Goal: Transaction & Acquisition: Purchase product/service

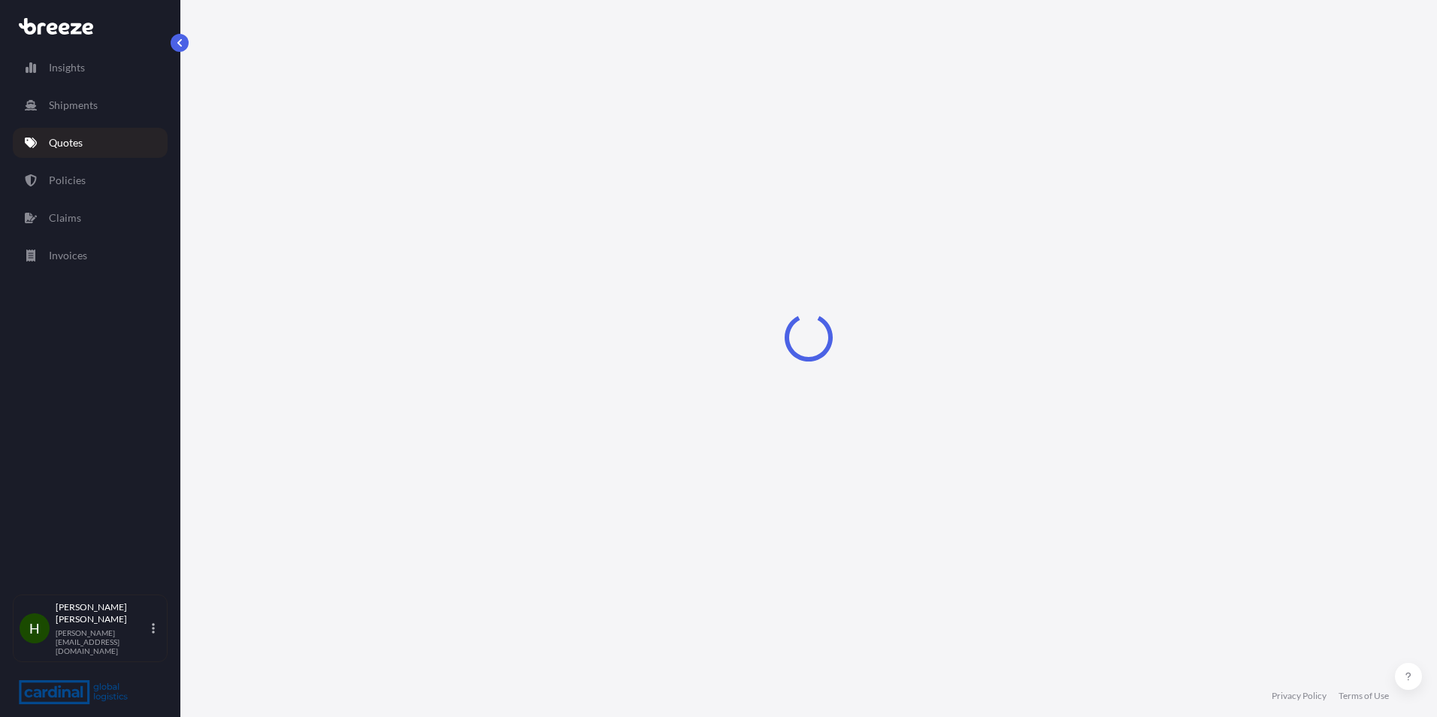
select select "Road"
select select "Sea"
select select "Road"
select select "2"
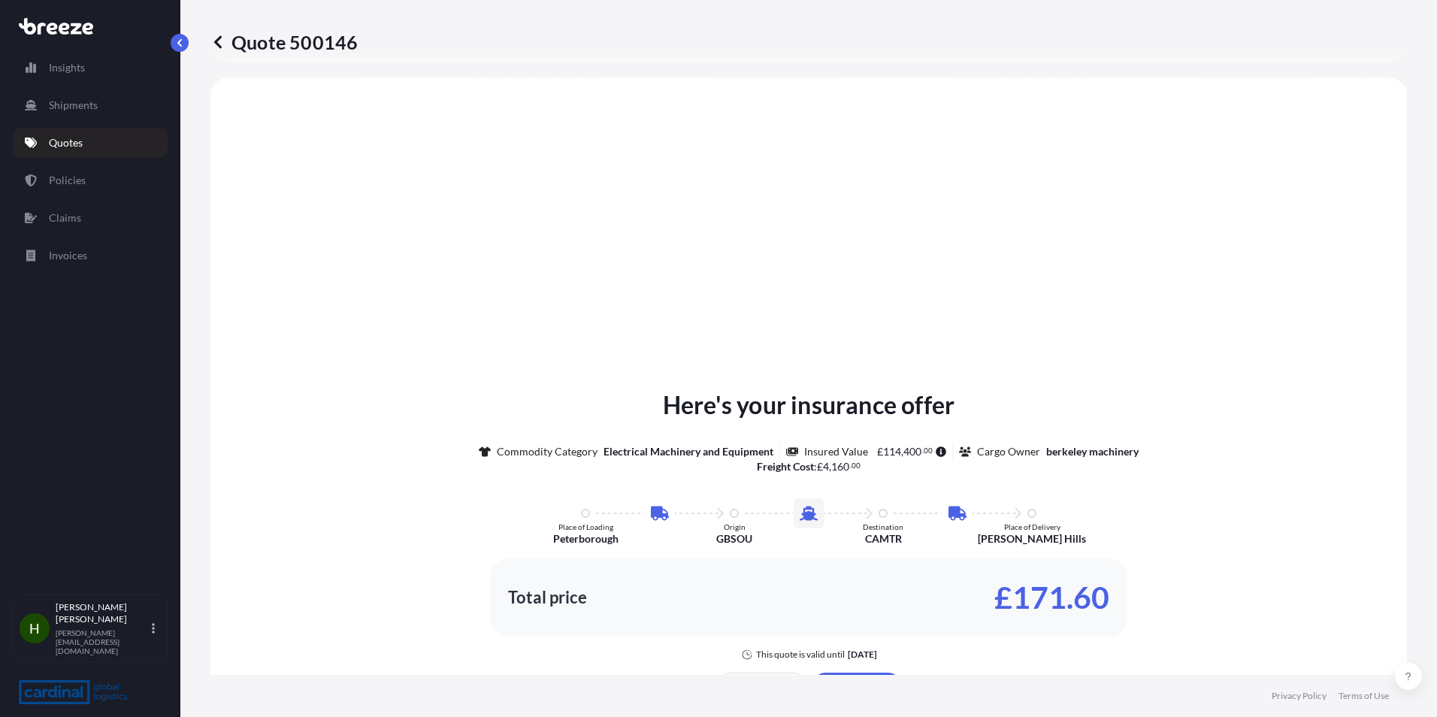
scroll to position [601, 0]
click at [83, 143] on link "Quotes" at bounding box center [90, 143] width 155 height 30
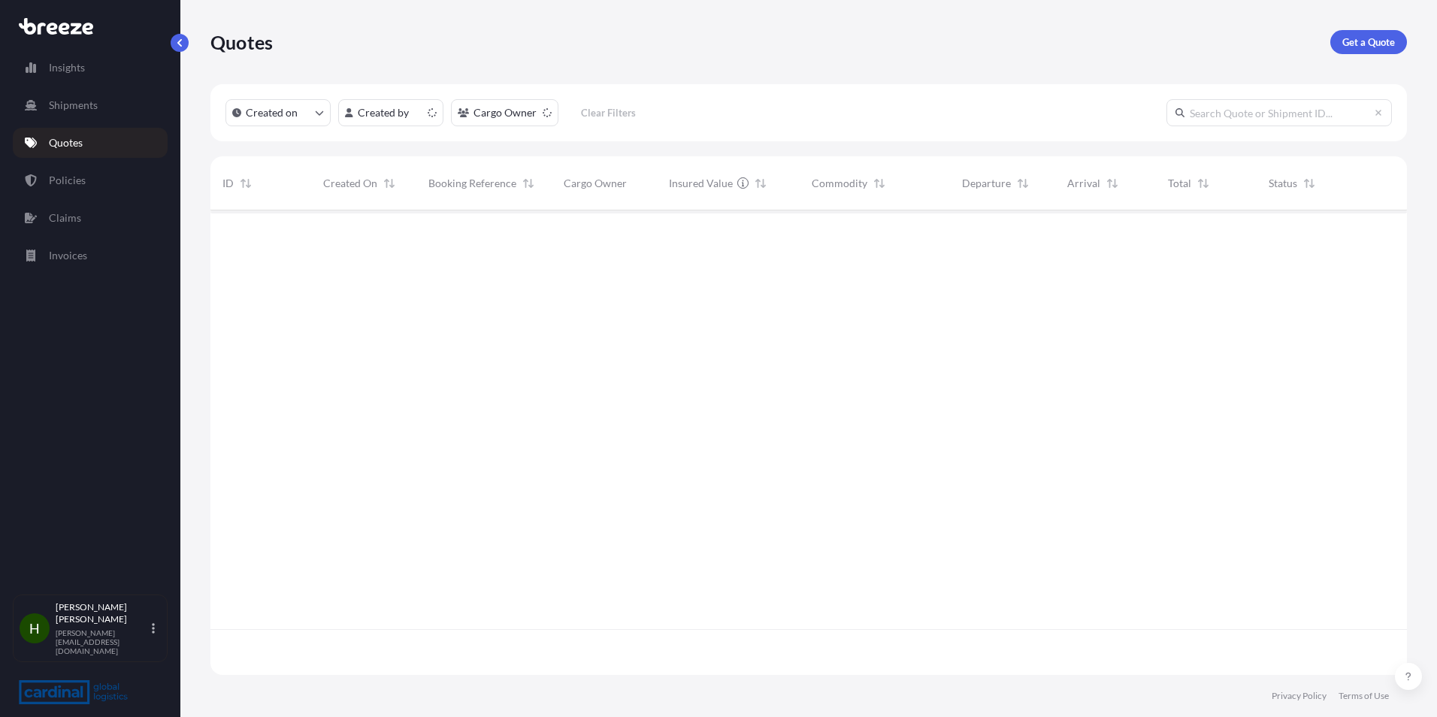
scroll to position [461, 1185]
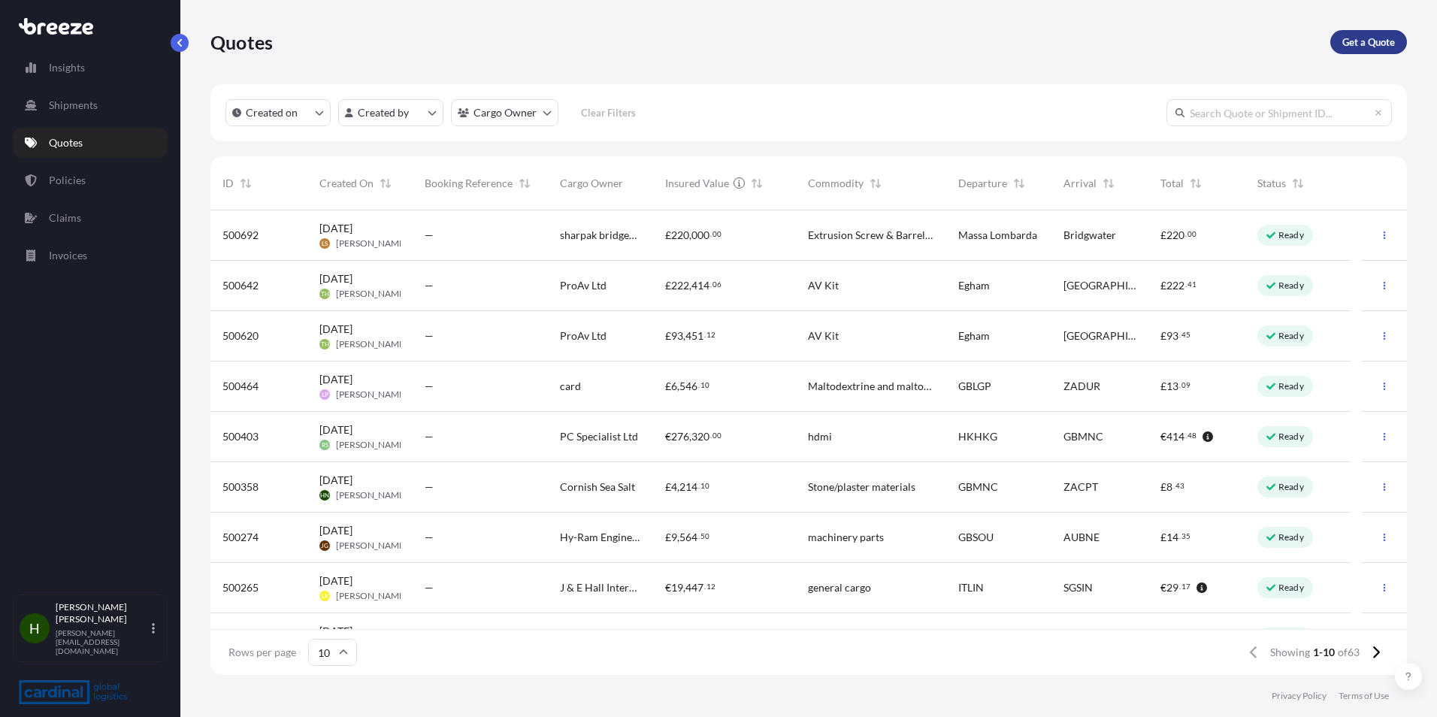
click at [1374, 46] on p "Get a Quote" at bounding box center [1368, 42] width 53 height 15
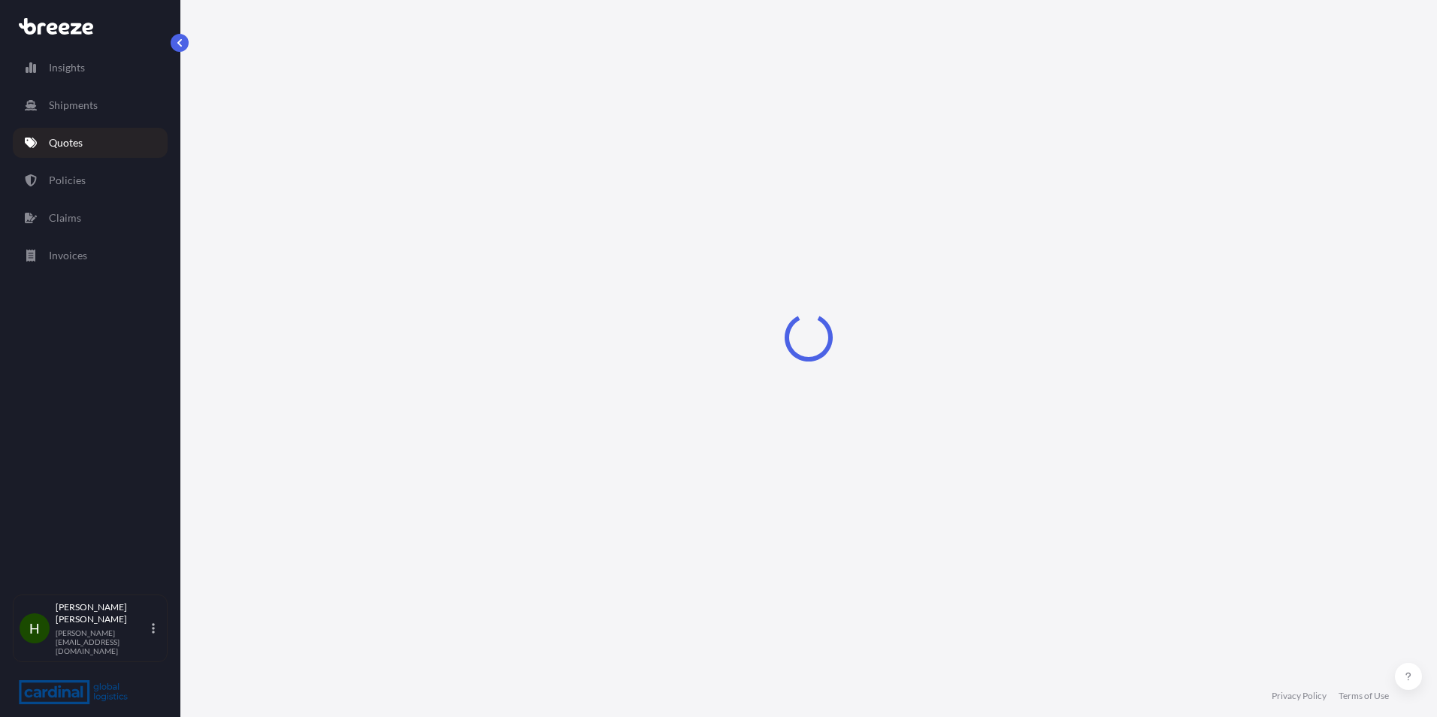
select select "Sea"
select select "1"
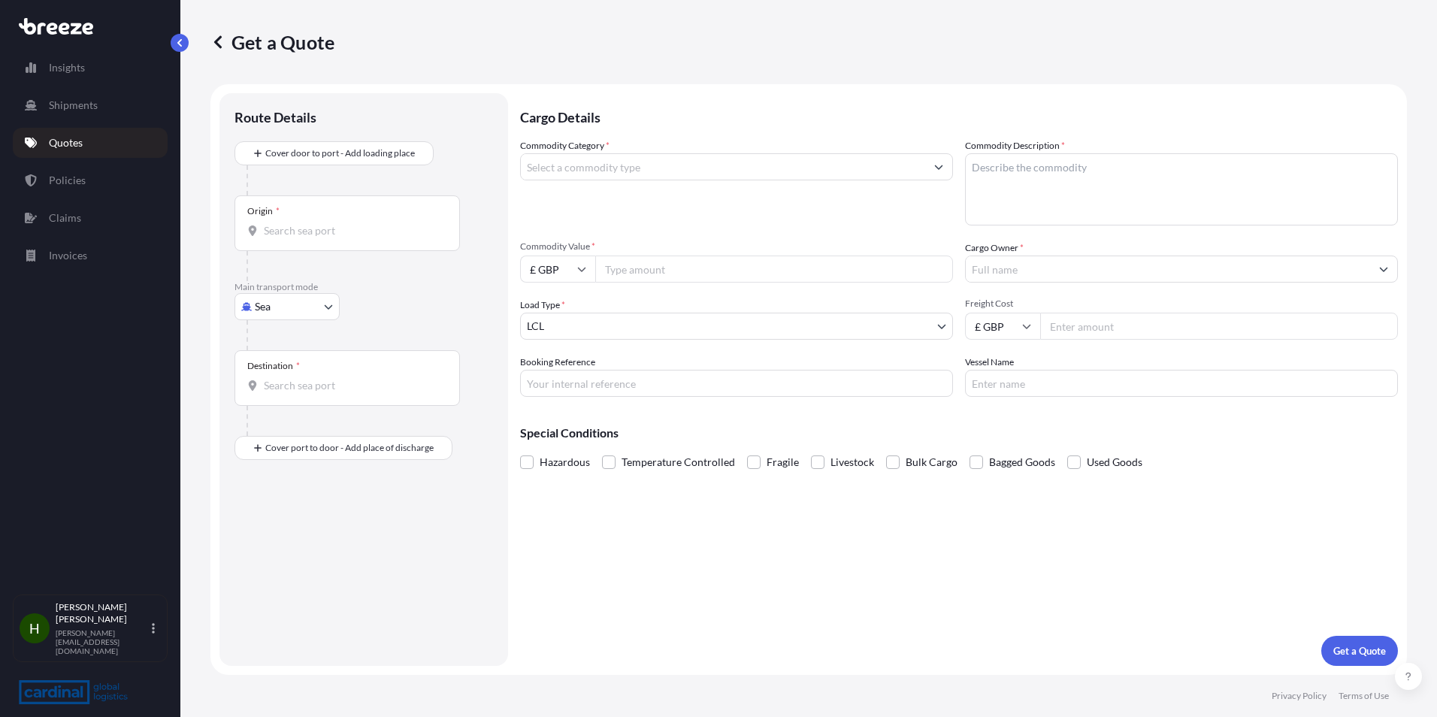
click at [340, 238] on div "Origin *" at bounding box center [346, 223] width 225 height 56
click at [340, 238] on input "Origin *" at bounding box center [352, 230] width 177 height 15
drag, startPoint x: 338, startPoint y: 240, endPoint x: 202, endPoint y: 218, distance: 137.9
click at [202, 218] on div "Get a Quote Route Details Cover door to port - Add loading place Place of loadi…" at bounding box center [808, 337] width 1256 height 675
drag, startPoint x: 202, startPoint y: 218, endPoint x: 338, endPoint y: 246, distance: 139.0
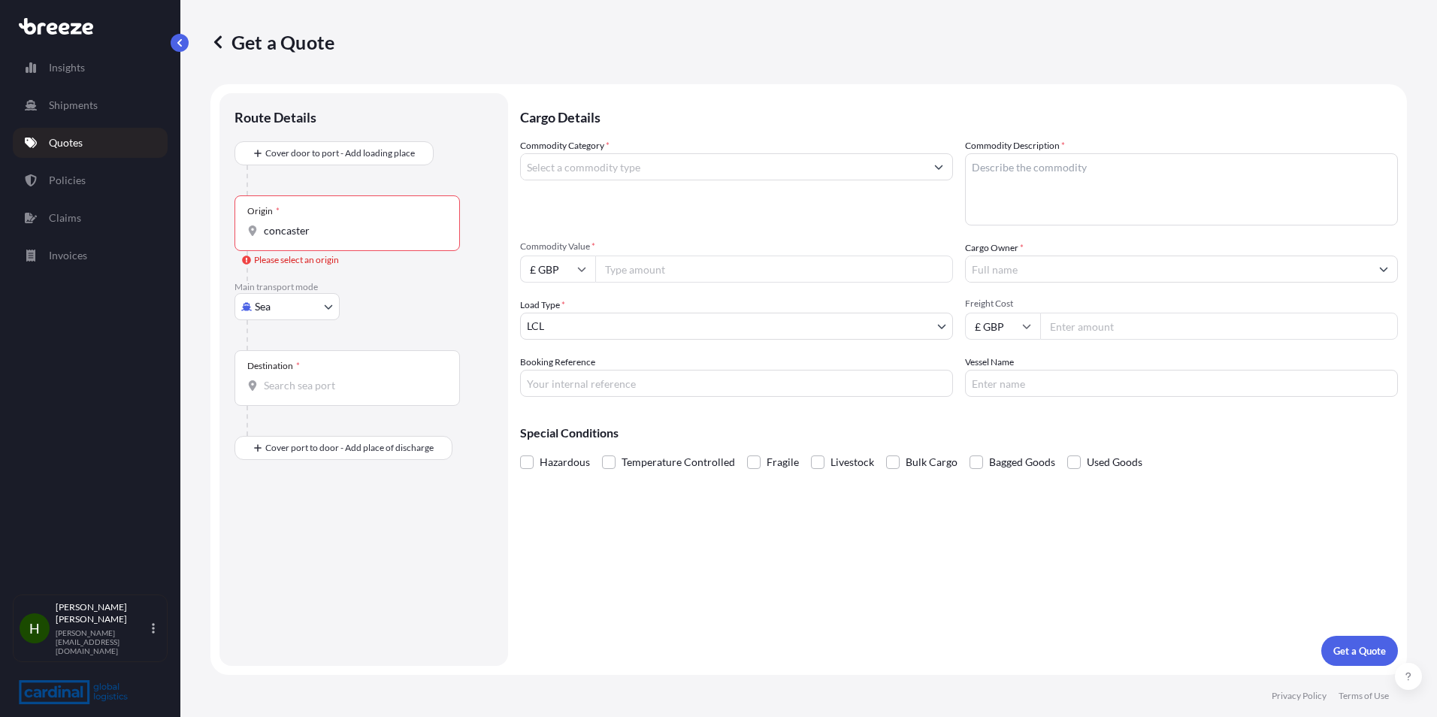
click at [338, 246] on div "Origin * concaster" at bounding box center [346, 223] width 225 height 56
click at [338, 238] on input "concaster" at bounding box center [352, 230] width 177 height 15
drag, startPoint x: 331, startPoint y: 237, endPoint x: 231, endPoint y: 224, distance: 101.6
click at [231, 224] on div "Route Details Cover door to port - Add loading place Place of loading Road Road…" at bounding box center [363, 379] width 289 height 573
type input "doncaster"
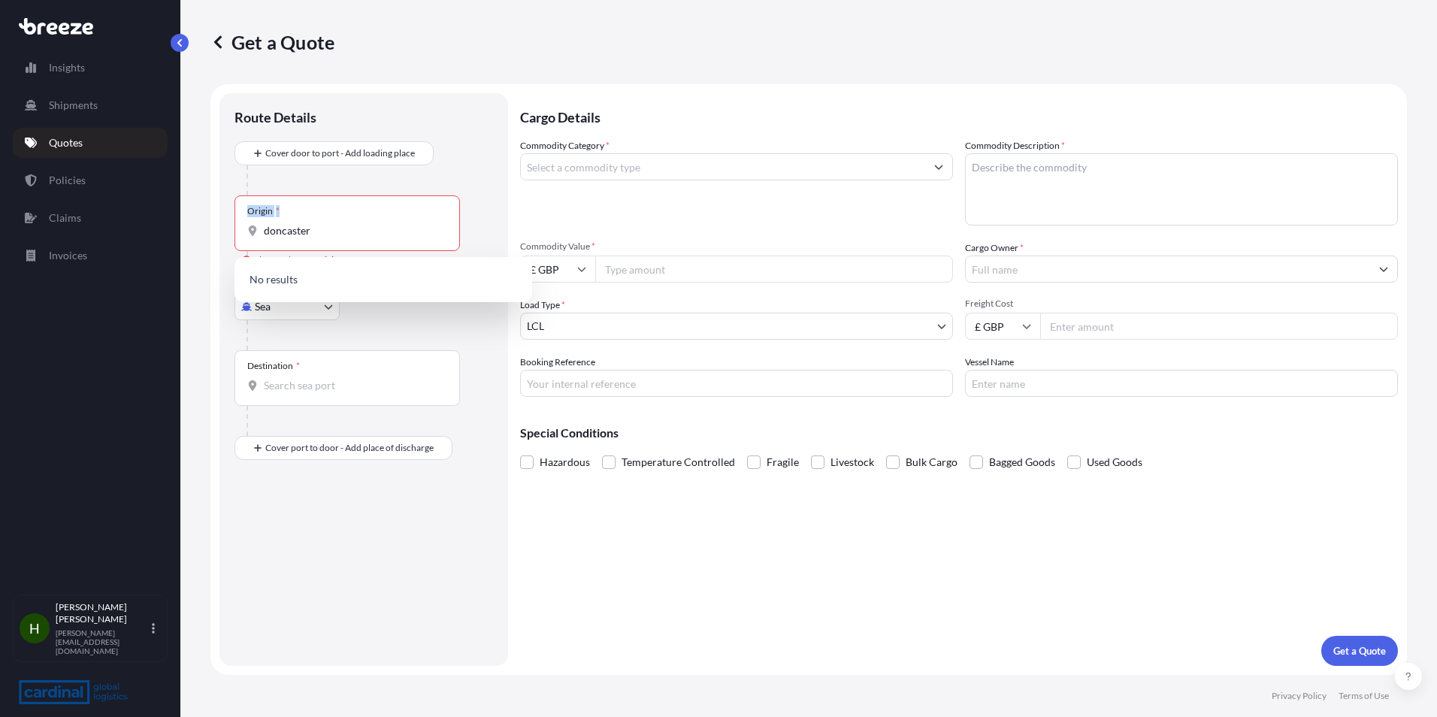
drag, startPoint x: 344, startPoint y: 239, endPoint x: 210, endPoint y: 223, distance: 134.7
click at [210, 223] on form "Route Details Cover door to port - Add loading place Place of loading Road Road…" at bounding box center [808, 379] width 1196 height 591
drag, startPoint x: 210, startPoint y: 223, endPoint x: 334, endPoint y: 233, distance: 124.4
click at [363, 228] on input "doncaster" at bounding box center [352, 230] width 177 height 15
drag, startPoint x: 323, startPoint y: 234, endPoint x: 258, endPoint y: 238, distance: 65.5
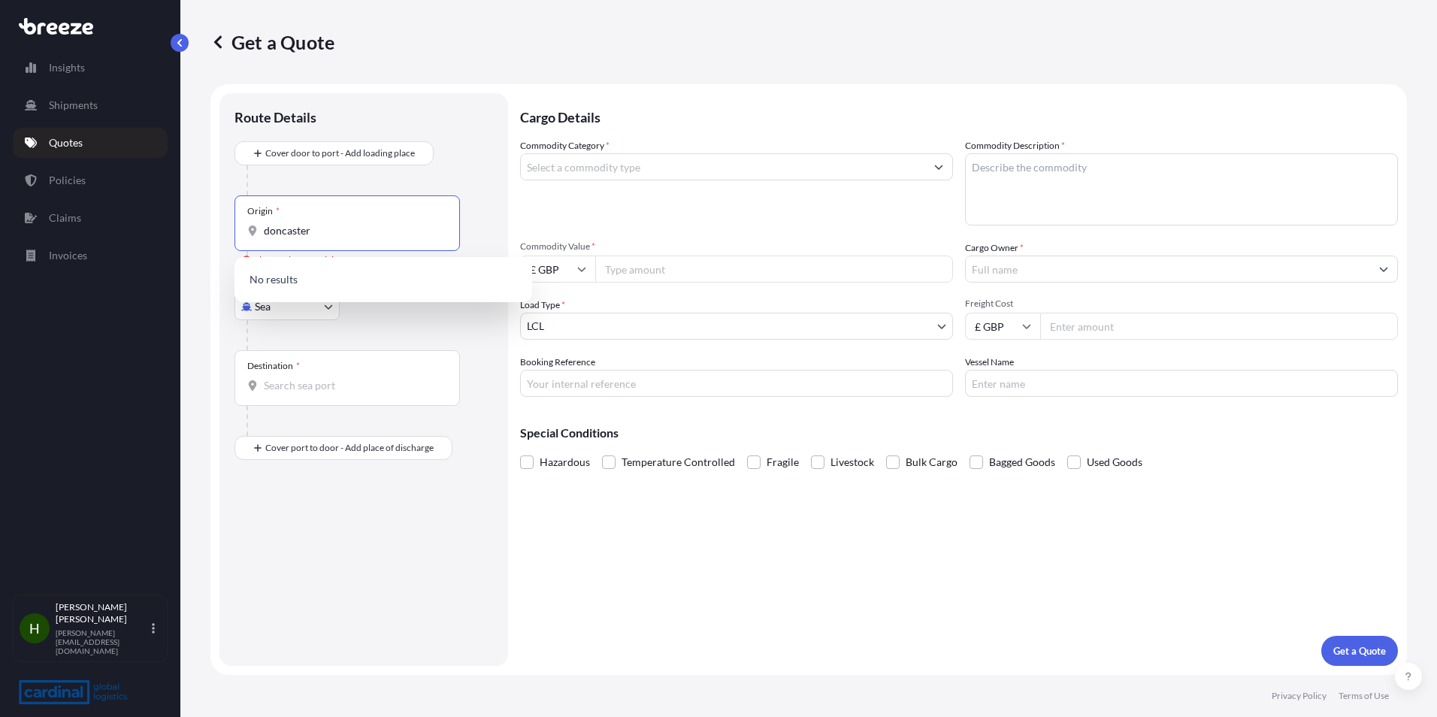
click at [258, 238] on div "Origin * [GEOGRAPHIC_DATA]" at bounding box center [346, 223] width 225 height 56
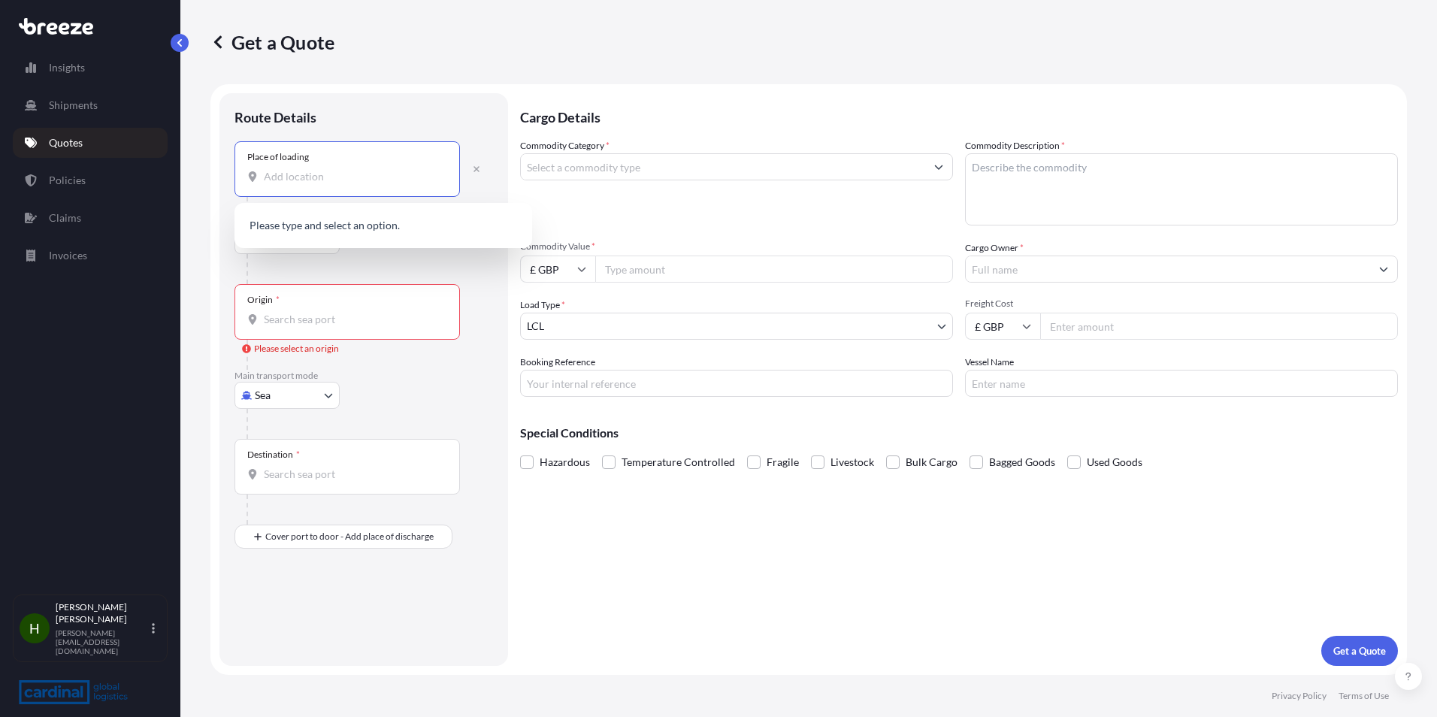
drag, startPoint x: 288, startPoint y: 180, endPoint x: 287, endPoint y: 205, distance: 24.8
click at [287, 199] on div "Place of loading Road Road Rail" at bounding box center [363, 212] width 258 height 143
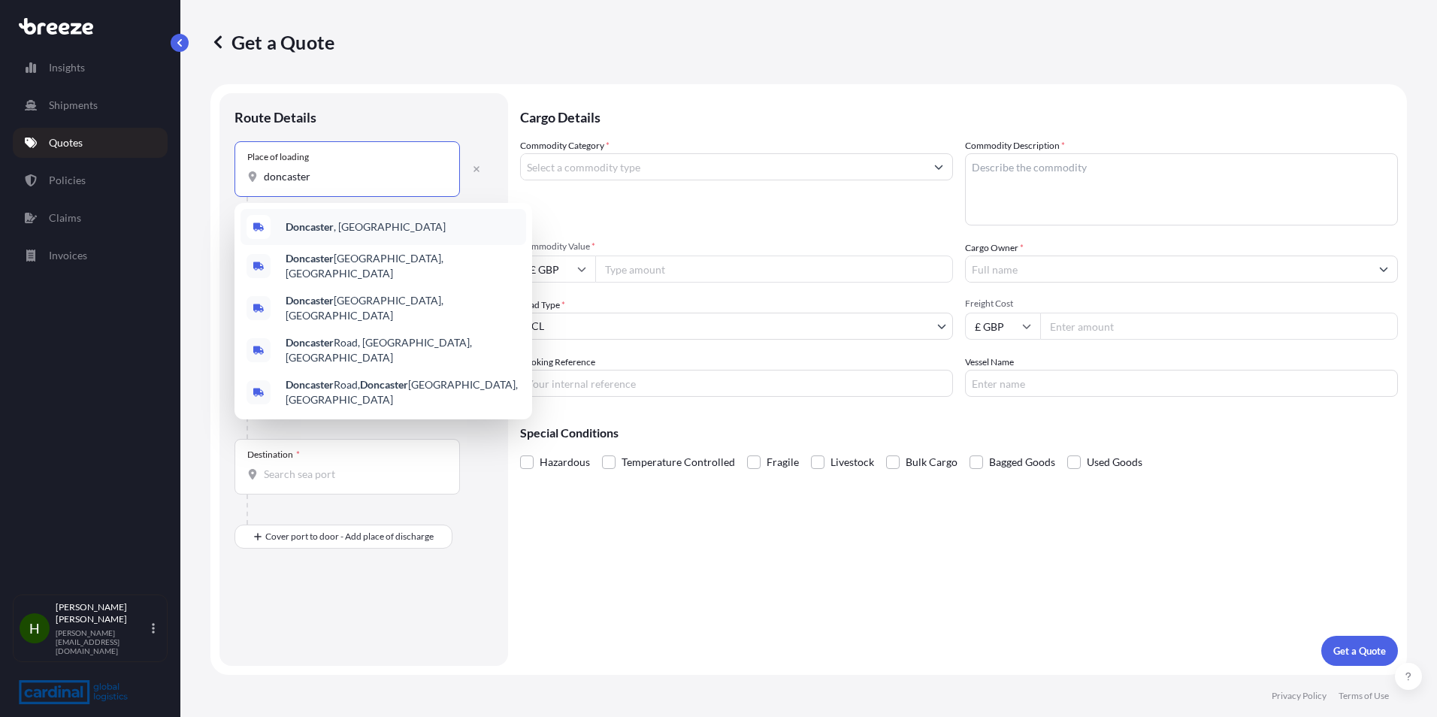
click at [324, 228] on b "Doncaster" at bounding box center [310, 226] width 48 height 13
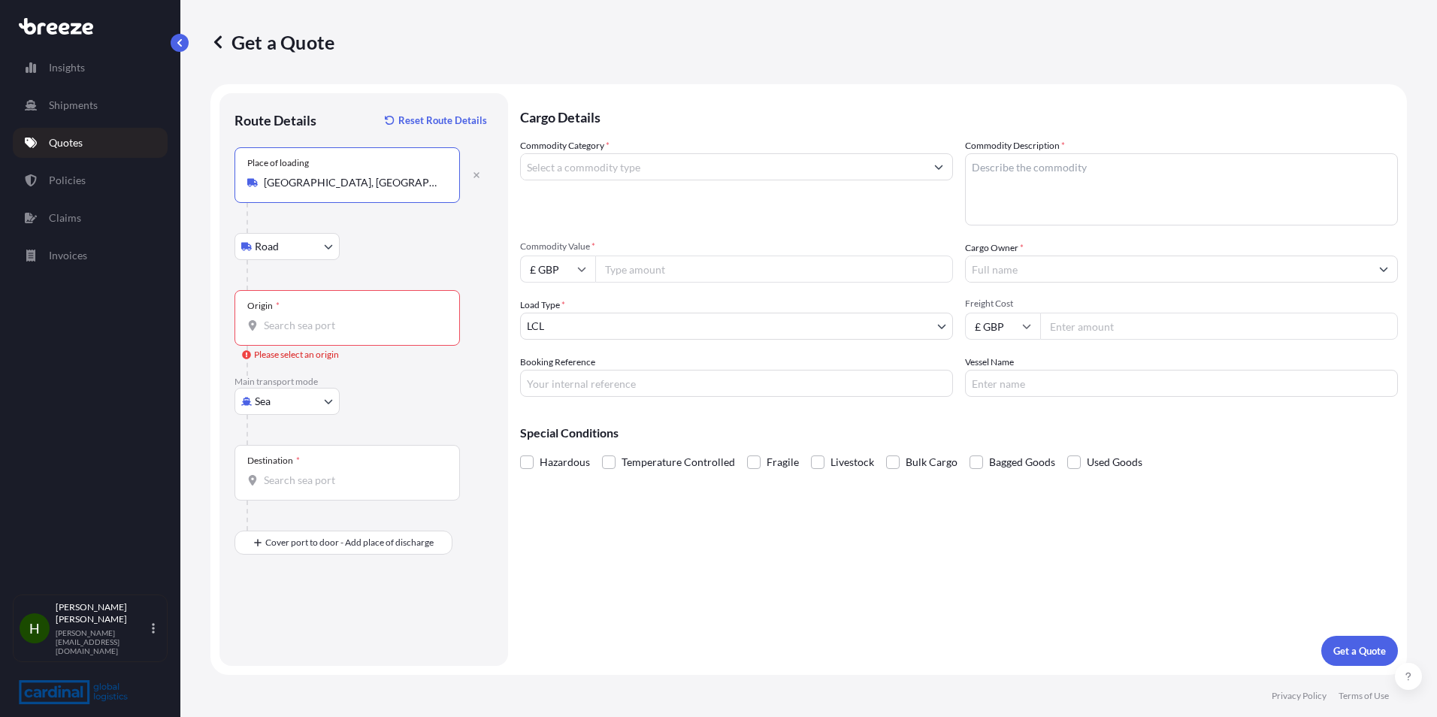
type input "[GEOGRAPHIC_DATA], [GEOGRAPHIC_DATA]"
click at [331, 313] on div "Origin *" at bounding box center [346, 318] width 225 height 56
click at [331, 318] on input "Origin * Please select an origin" at bounding box center [352, 325] width 177 height 15
click at [328, 331] on input "Origin * Please select an origin" at bounding box center [352, 325] width 177 height 15
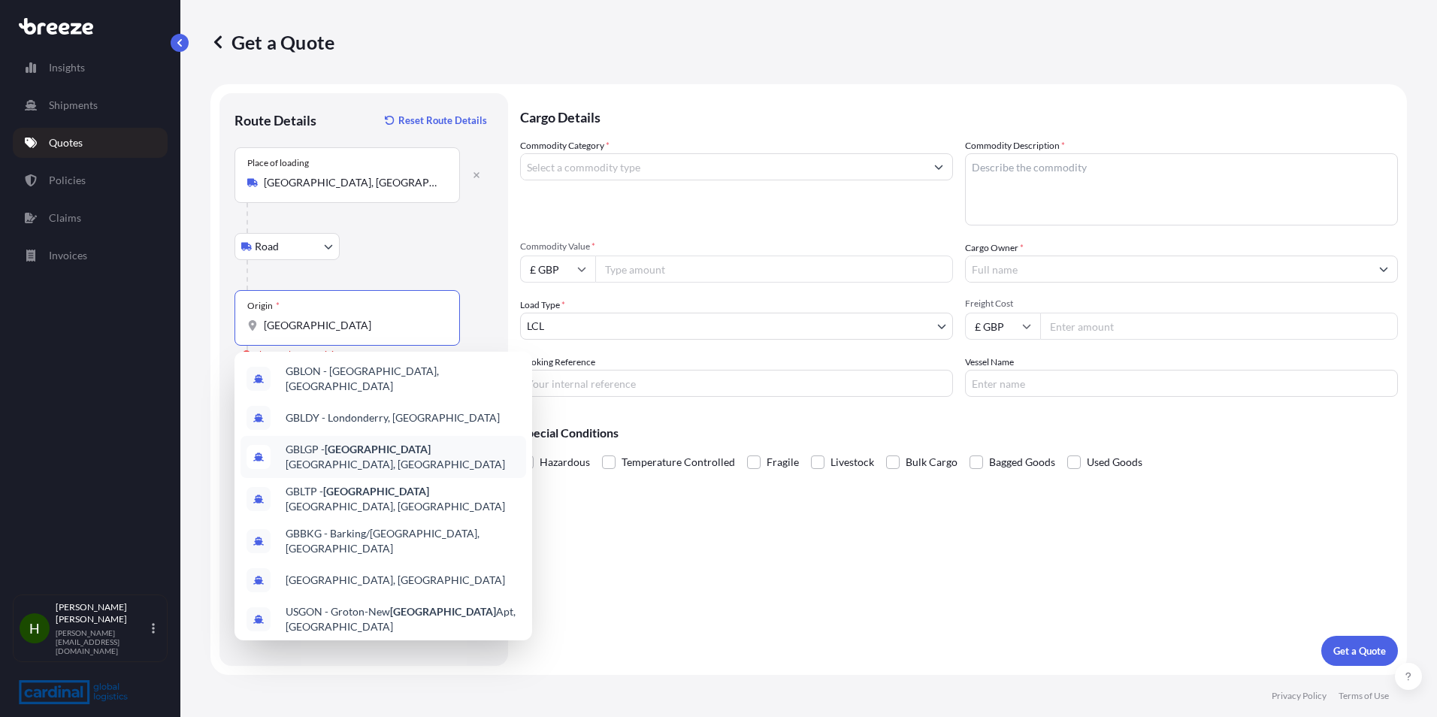
click at [431, 446] on span "GBLGP - [GEOGRAPHIC_DATA], [GEOGRAPHIC_DATA]" at bounding box center [403, 457] width 234 height 30
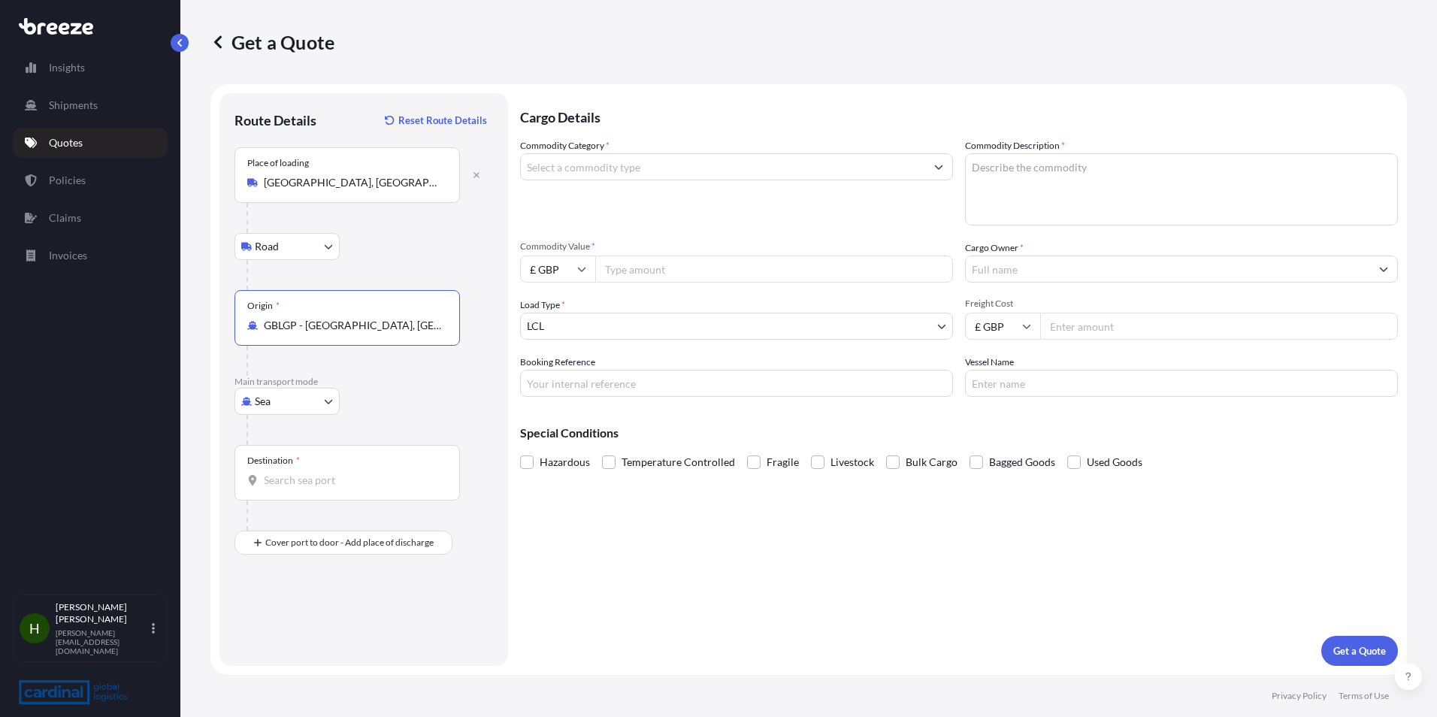
type input "GBLGP - [GEOGRAPHIC_DATA], [GEOGRAPHIC_DATA]"
click at [319, 485] on input "Destination *" at bounding box center [352, 480] width 177 height 15
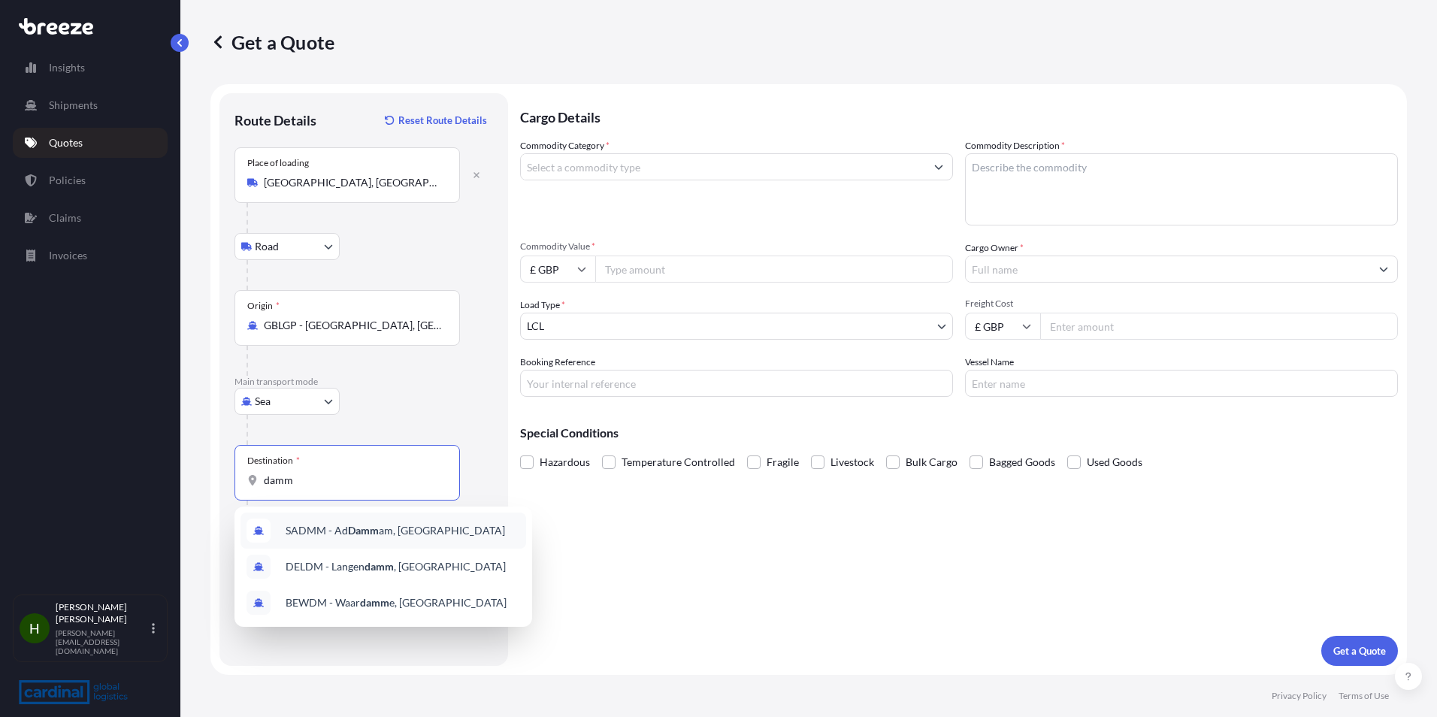
click at [472, 529] on div "SADMM - Ad Damm am, [GEOGRAPHIC_DATA]" at bounding box center [383, 530] width 286 height 36
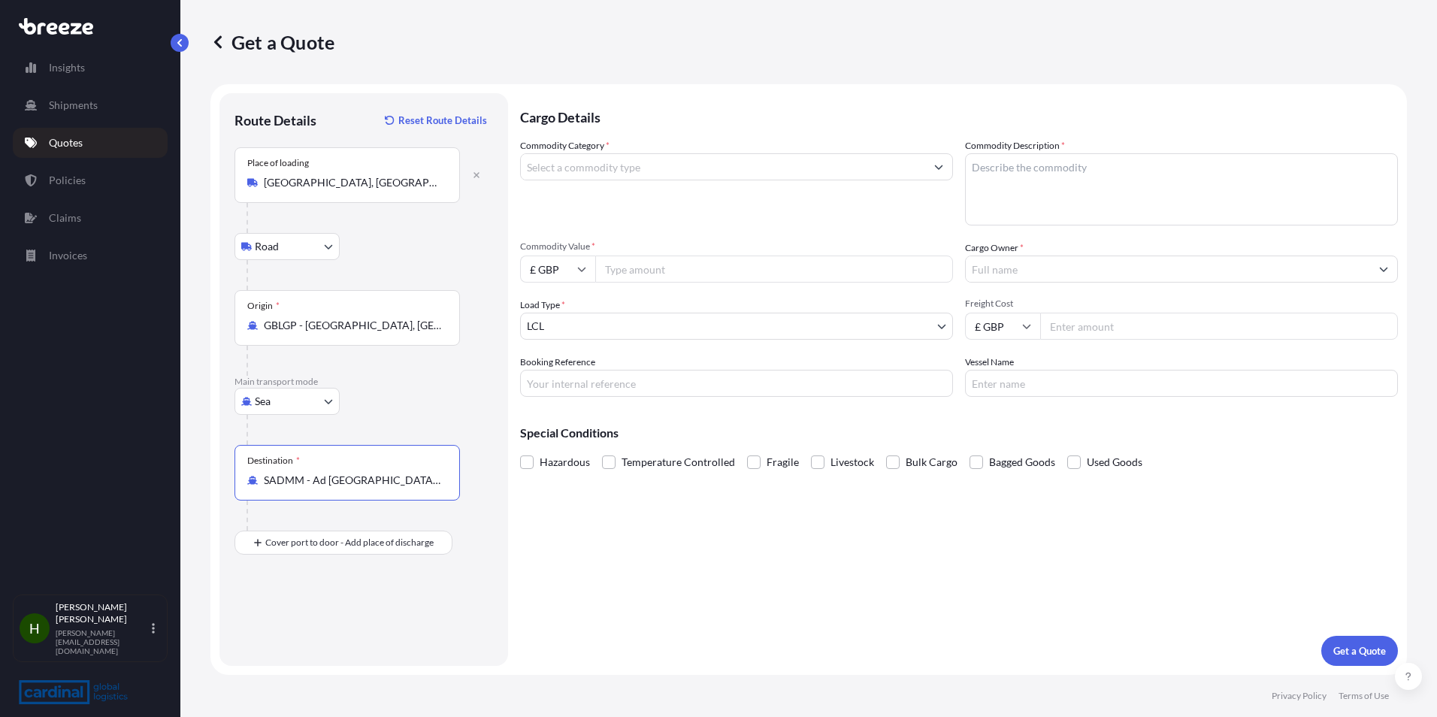
type input "SADMM - Ad [GEOGRAPHIC_DATA], [GEOGRAPHIC_DATA]"
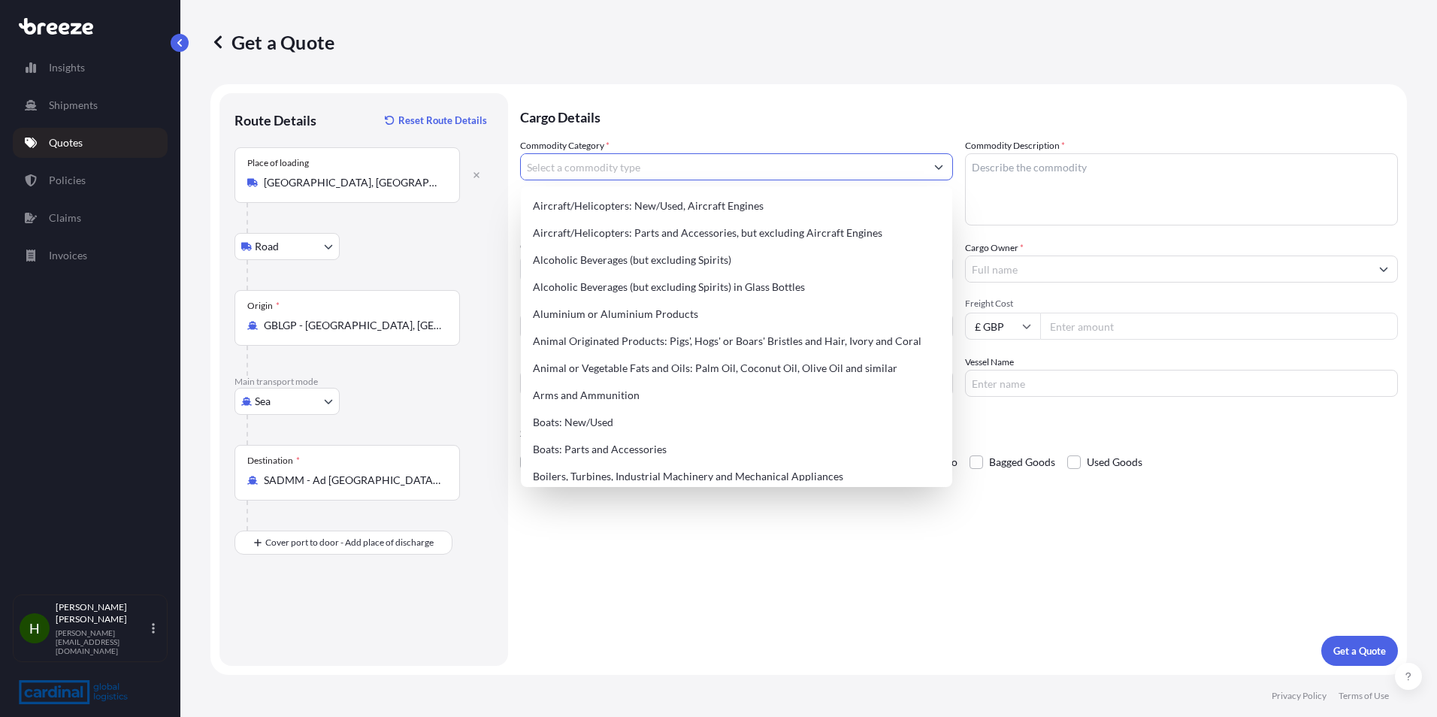
click at [695, 169] on input "Commodity Category *" at bounding box center [723, 166] width 404 height 27
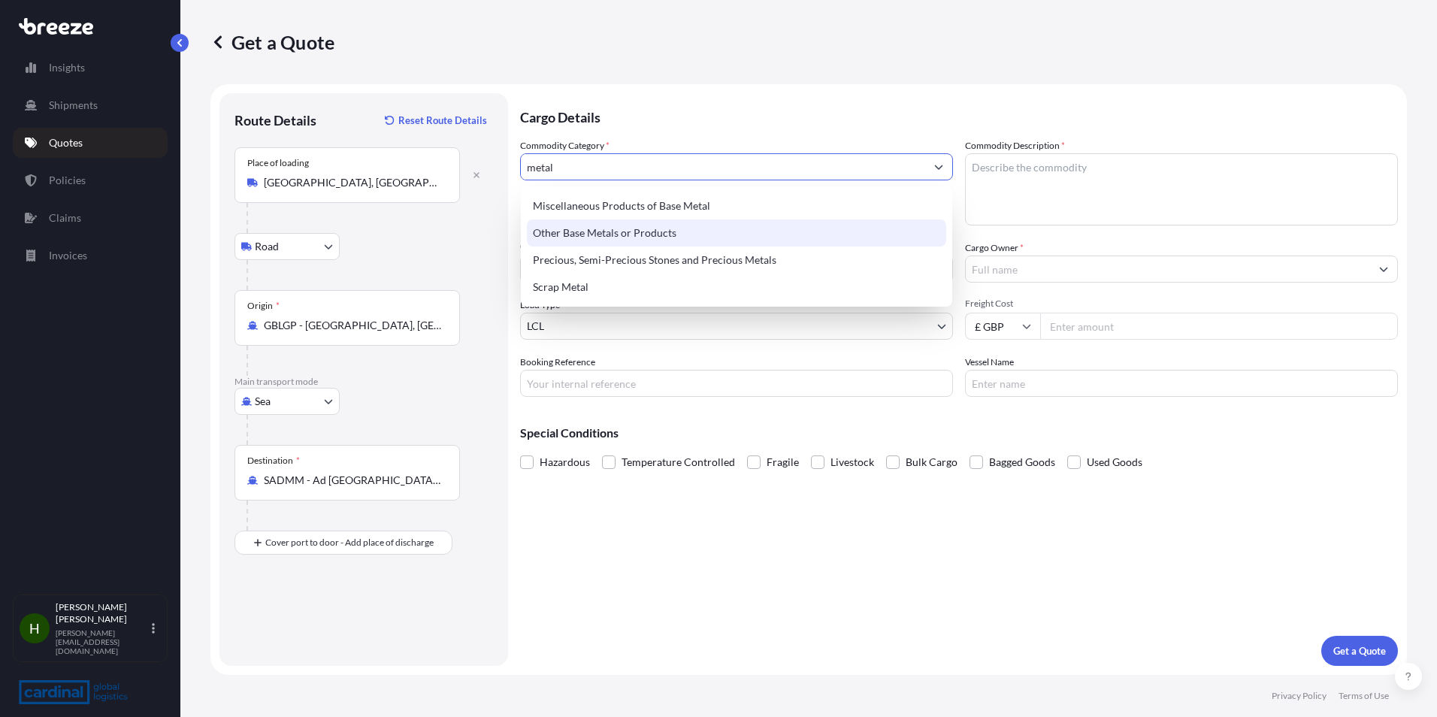
click at [675, 227] on div "Other Base Metals or Products" at bounding box center [736, 232] width 419 height 27
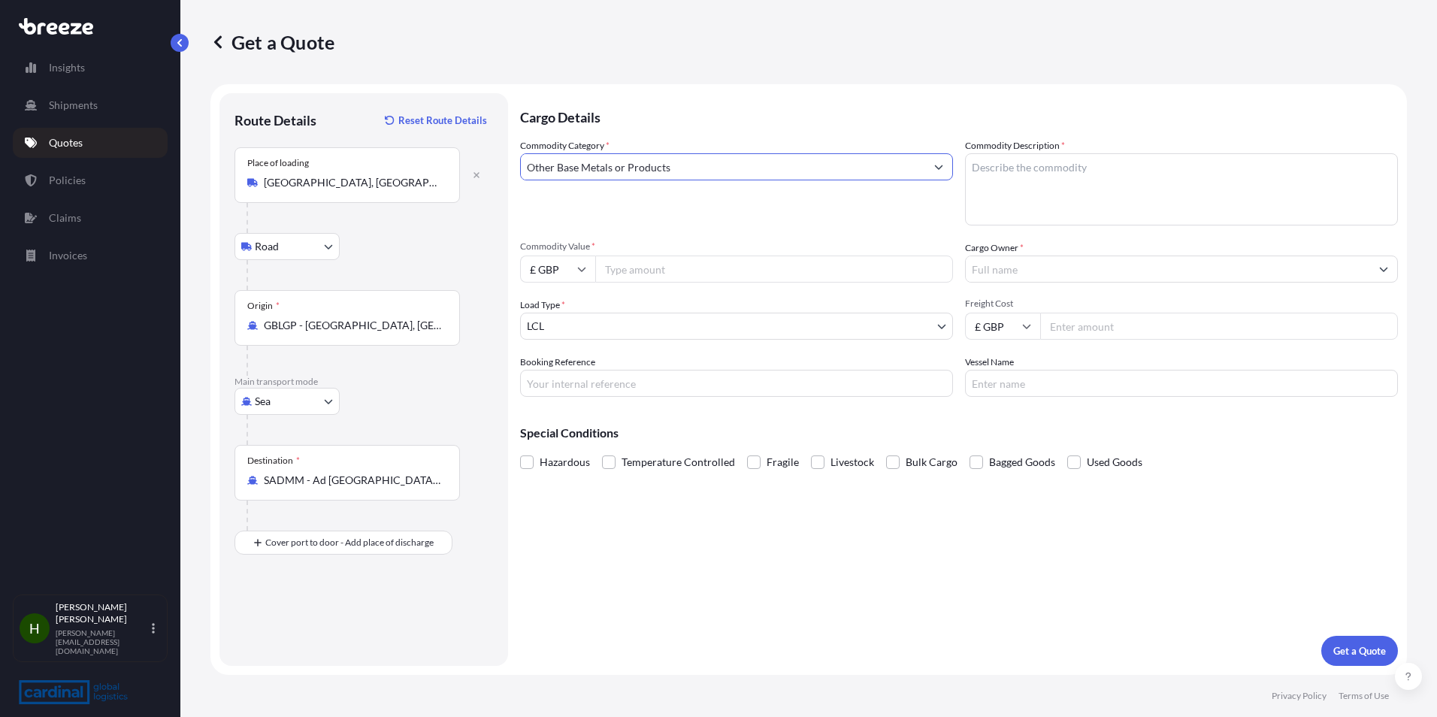
type input "Other Base Metals or Products"
click at [656, 270] on input "Commodity Value *" at bounding box center [774, 268] width 358 height 27
type input "50000"
click at [1070, 178] on textarea "Commodity Description *" at bounding box center [1181, 189] width 433 height 72
paste textarea "Ladle Lip blocks - Precast"
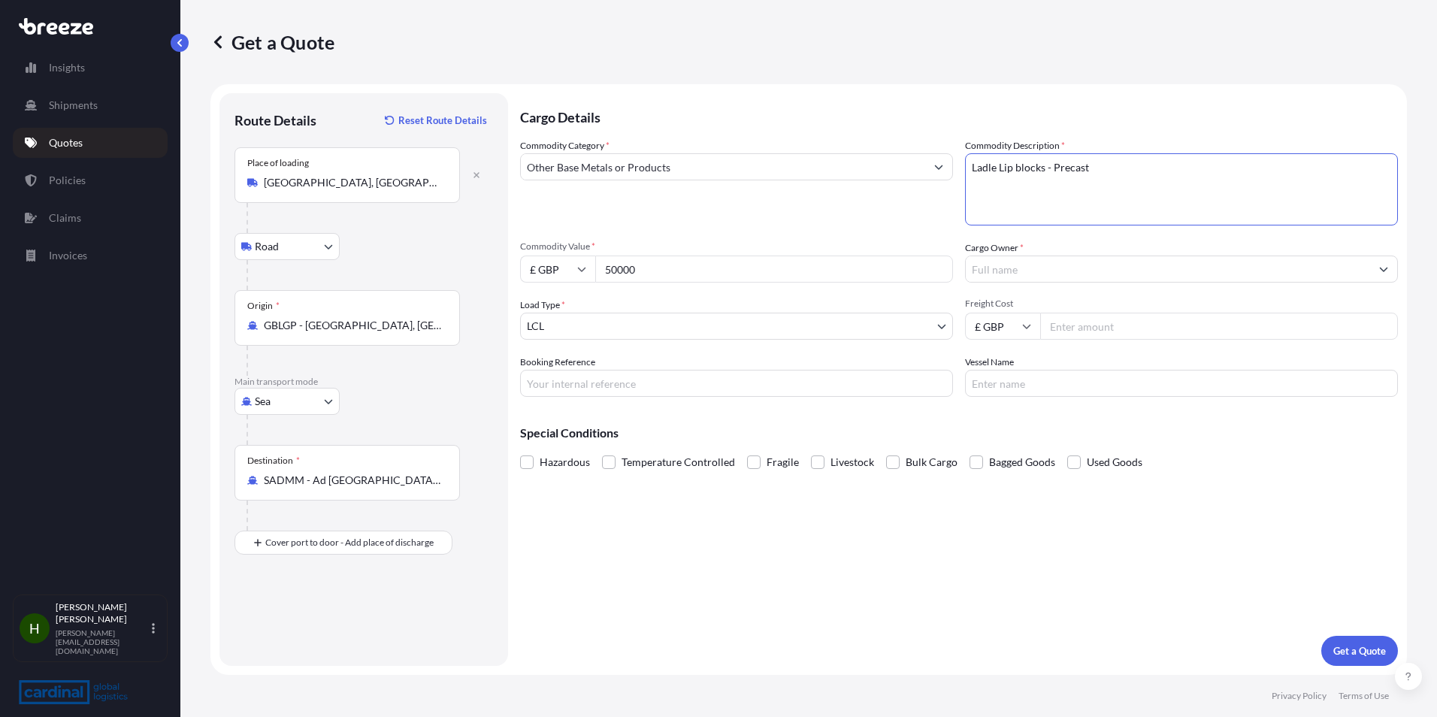
type textarea "Ladle Lip blocks - Precast"
click at [1064, 271] on input "Cargo Owner *" at bounding box center [1168, 268] width 404 height 27
type input "s"
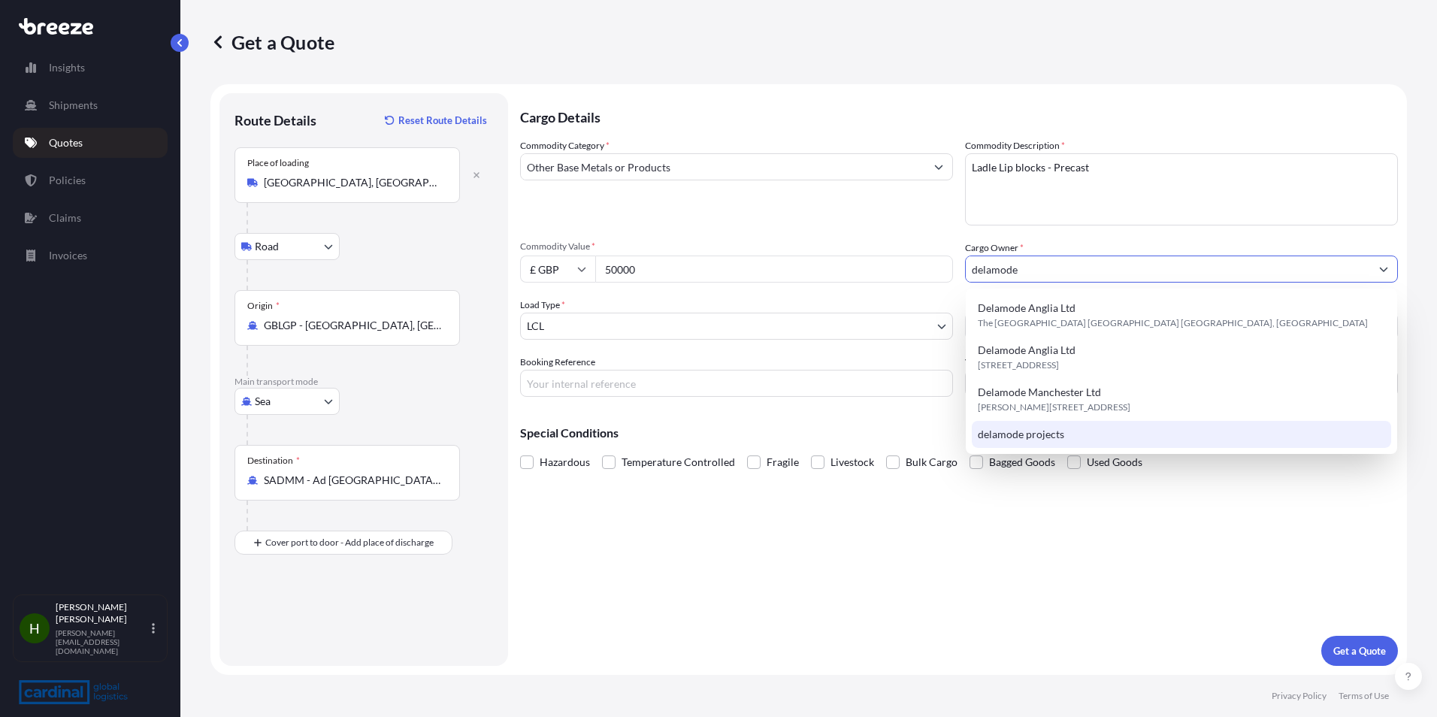
click at [1121, 434] on div "delamode projects" at bounding box center [1181, 434] width 419 height 27
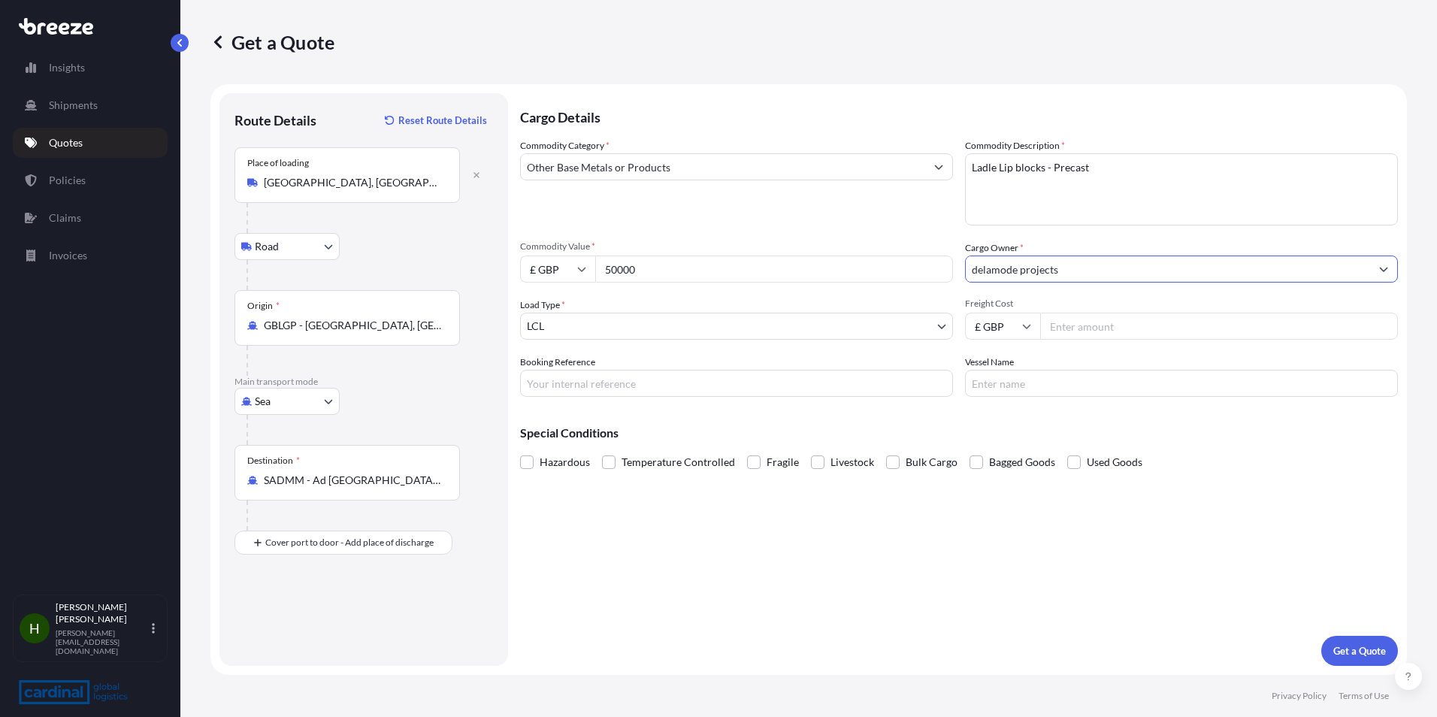
type input "delamode projects"
click at [1071, 330] on input "Freight Cost" at bounding box center [1219, 326] width 358 height 27
type input "250"
click at [1336, 656] on p "Get a Quote" at bounding box center [1359, 650] width 53 height 15
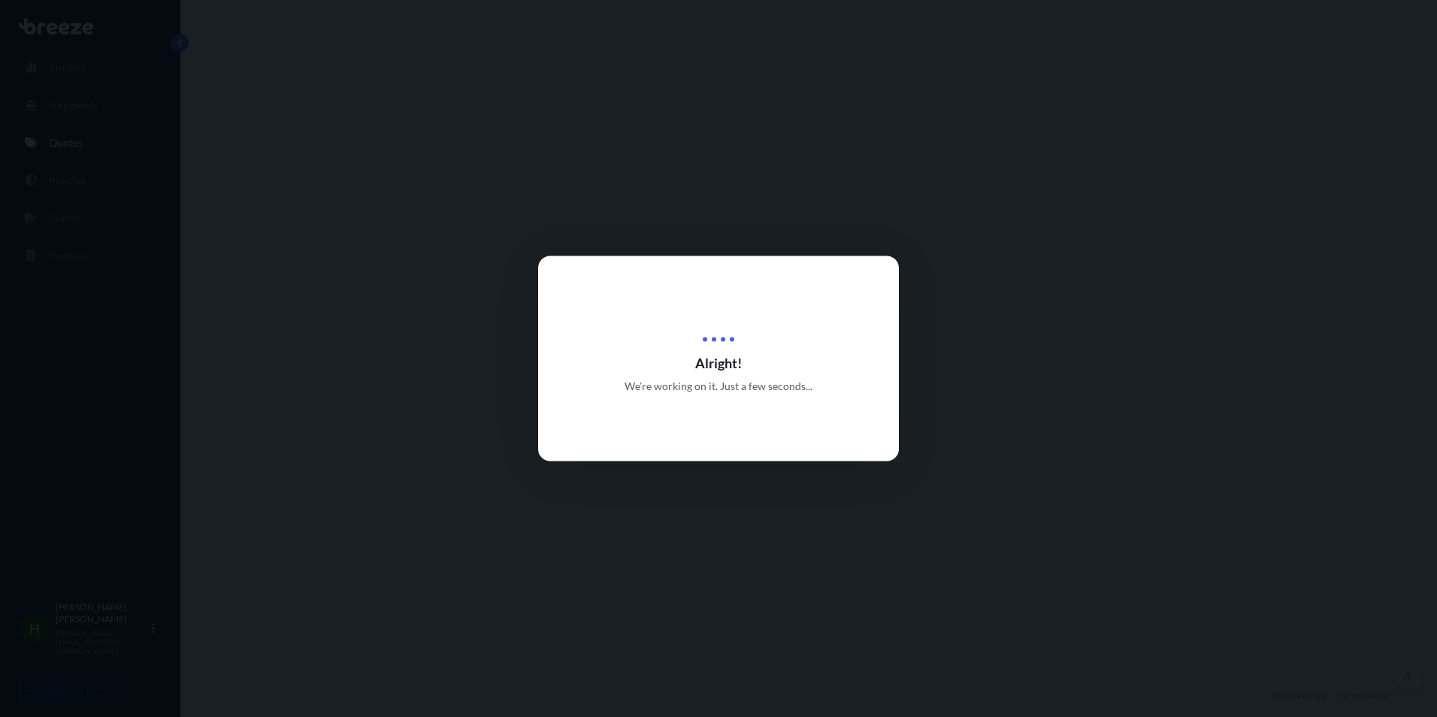
select select "Road"
select select "Sea"
select select "1"
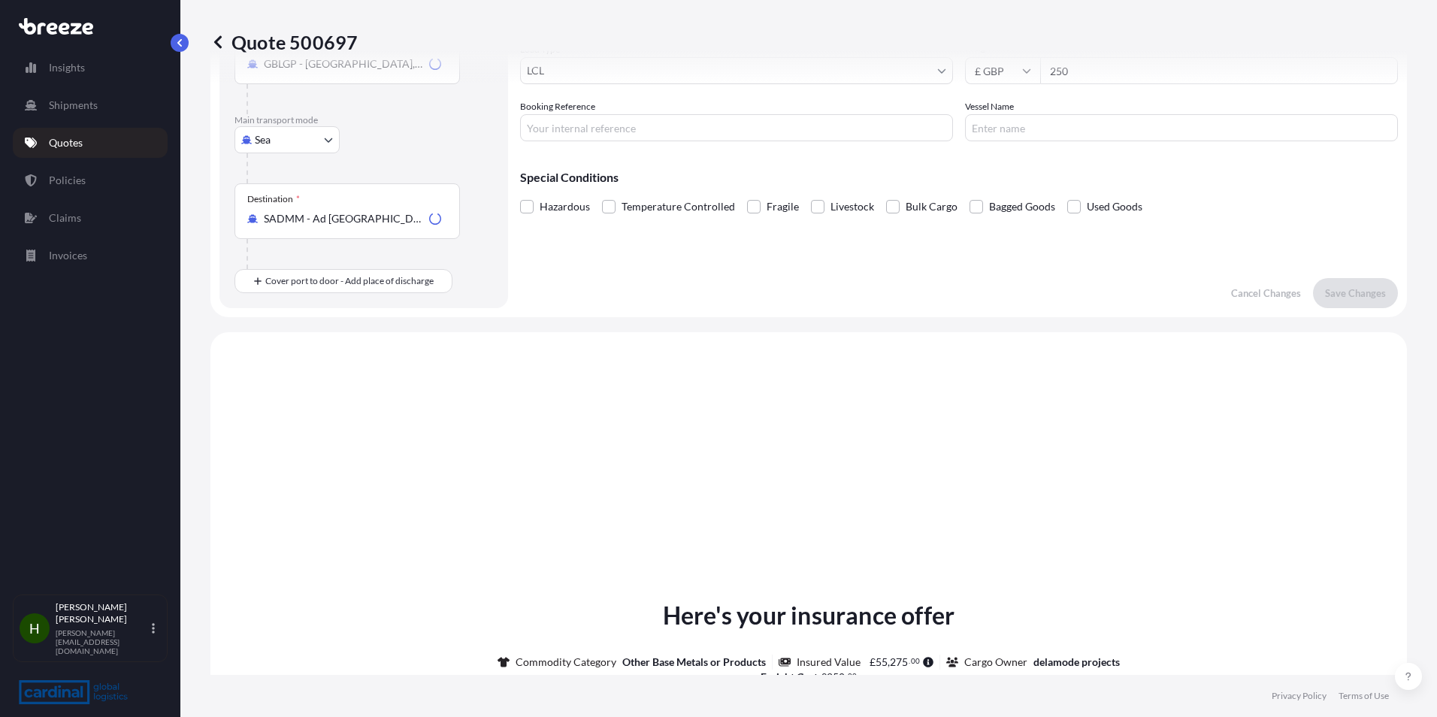
scroll to position [512, 0]
